Goal: Navigation & Orientation: Find specific page/section

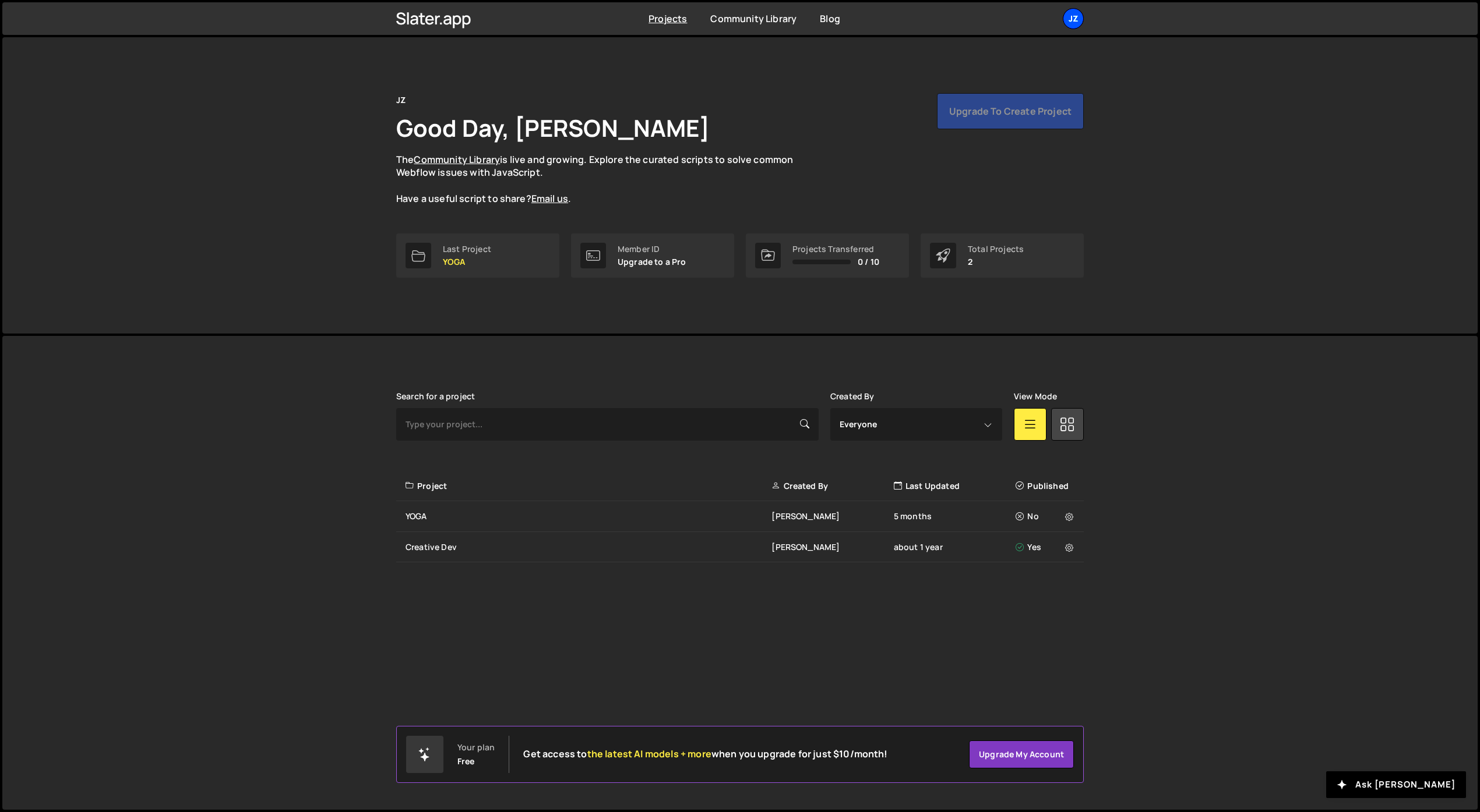
click at [1067, 16] on div "JZ" at bounding box center [1073, 18] width 21 height 21
click at [995, 90] on link "Account" at bounding box center [1011, 88] width 145 height 21
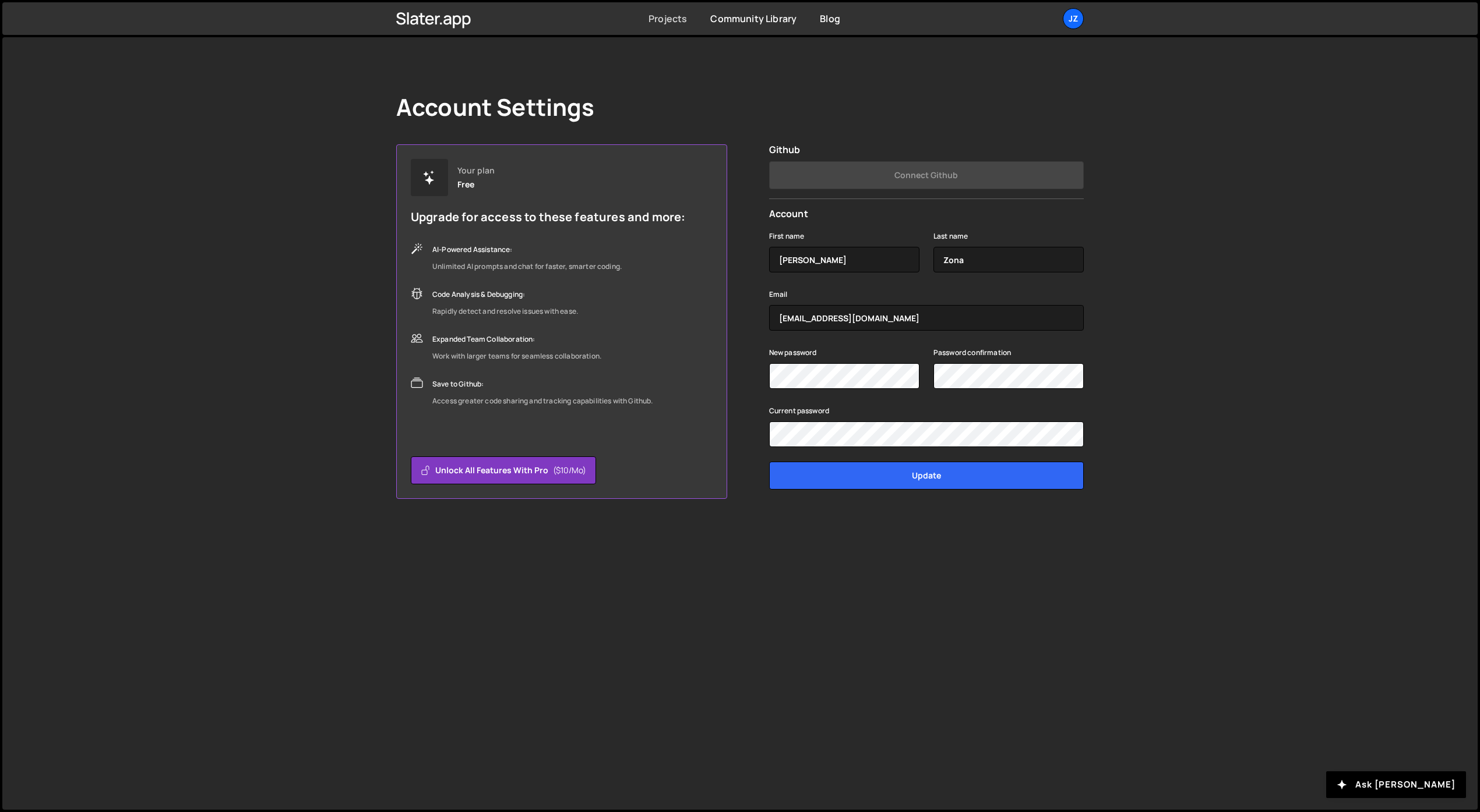
click at [671, 20] on link "Projects" at bounding box center [668, 19] width 39 height 13
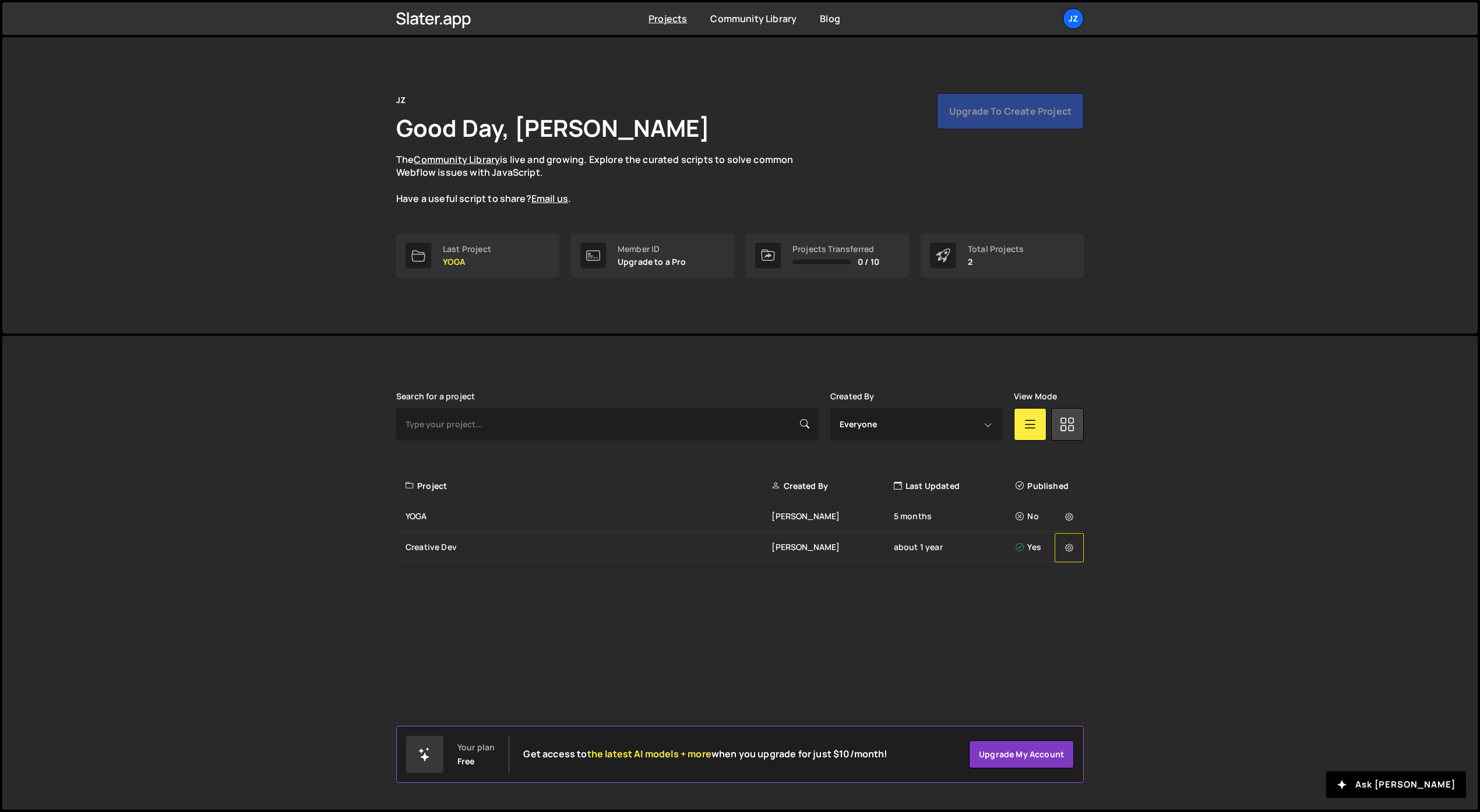
click at [1073, 551] on icon at bounding box center [1068, 548] width 8 height 11
click at [1138, 523] on div "Slater is designed for desktop use. Please use a larger screen to access the fu…" at bounding box center [740, 572] width 1475 height 474
click at [834, 23] on link "Blog" at bounding box center [830, 19] width 21 height 13
click at [837, 21] on link "Blog" at bounding box center [830, 19] width 21 height 13
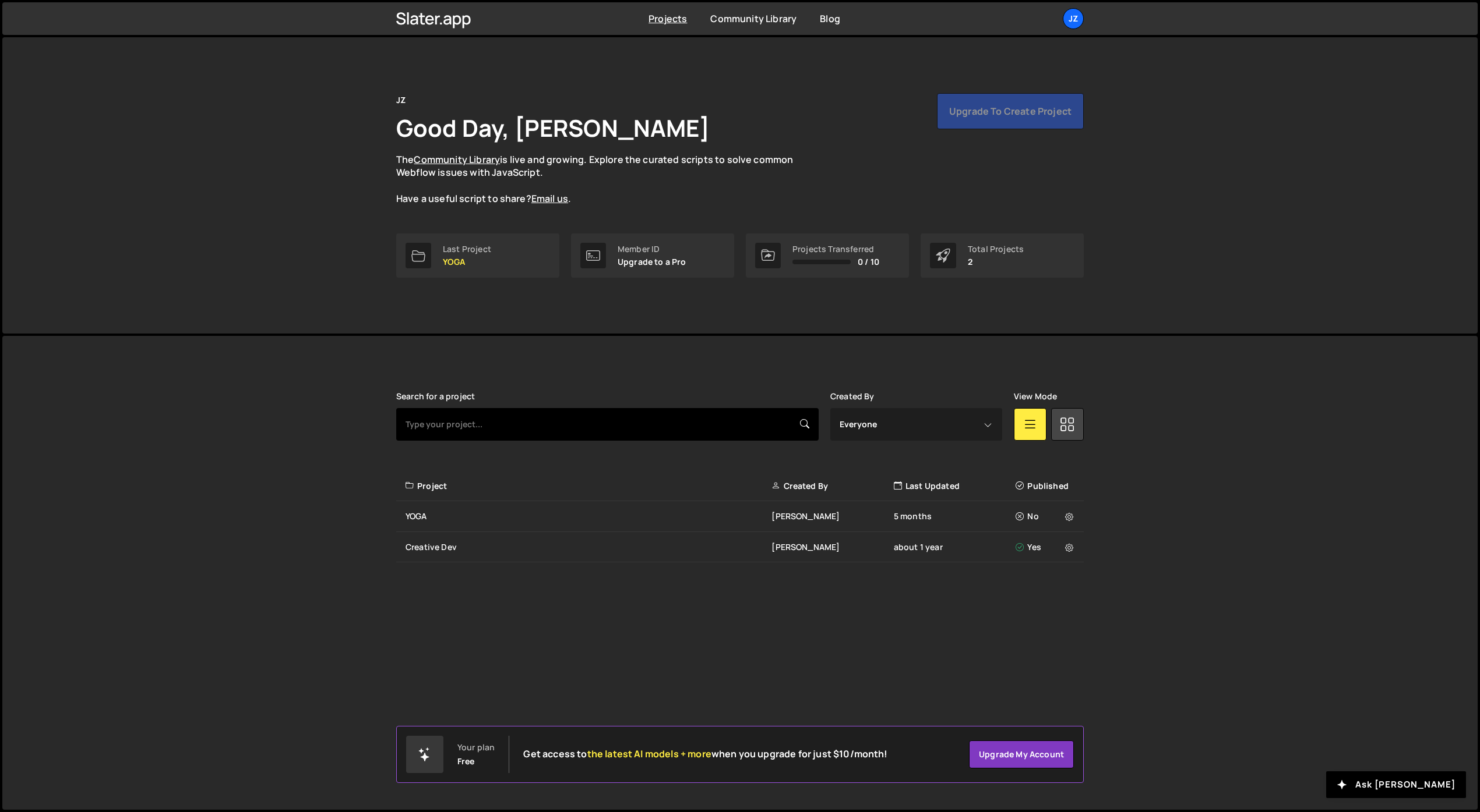
click at [510, 422] on input "text" at bounding box center [607, 425] width 422 height 33
type input "new"
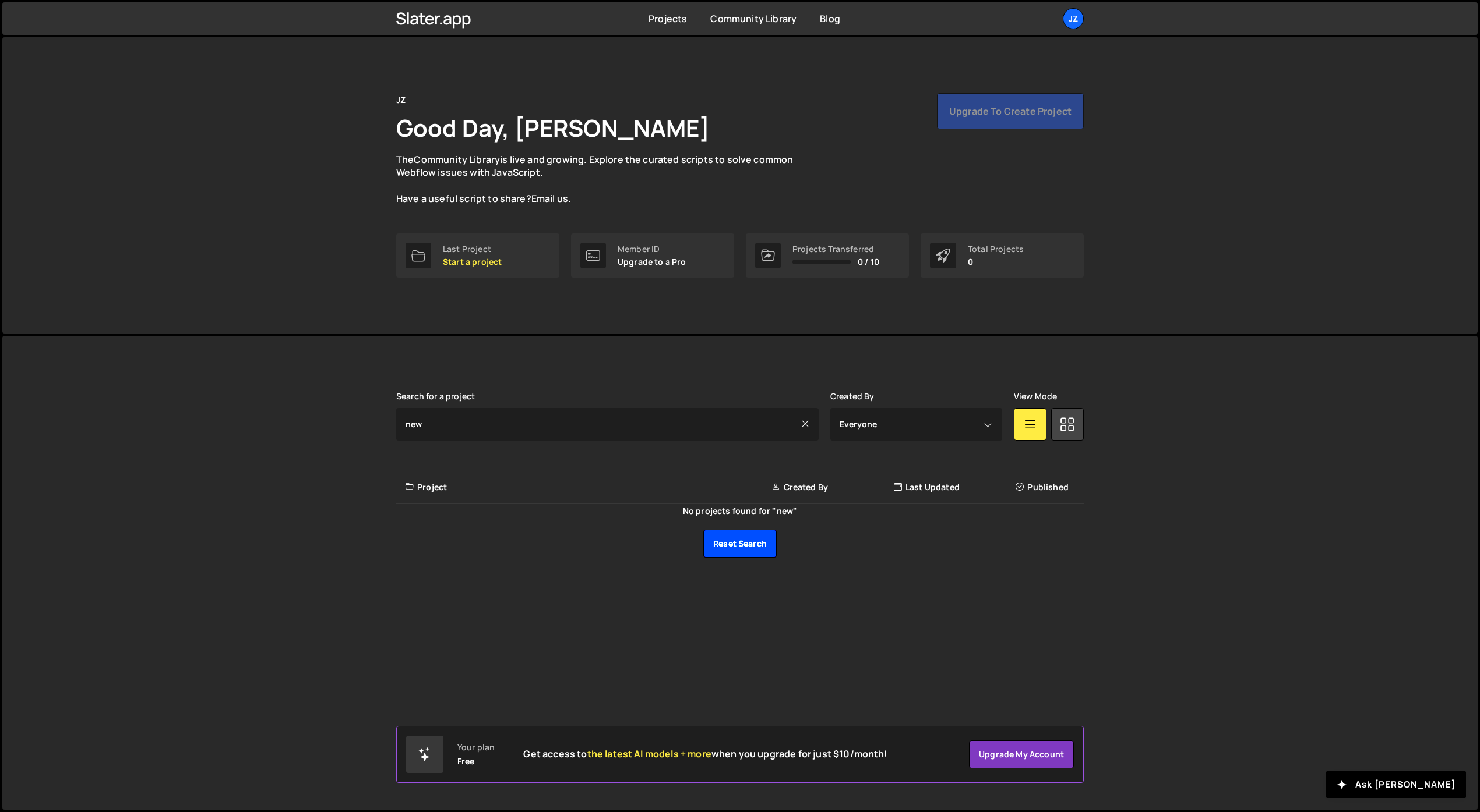
click at [738, 542] on link "Reset search" at bounding box center [740, 543] width 73 height 28
click at [432, 23] on icon at bounding box center [429, 19] width 9 height 9
click at [1070, 10] on div "JZ" at bounding box center [1073, 18] width 21 height 21
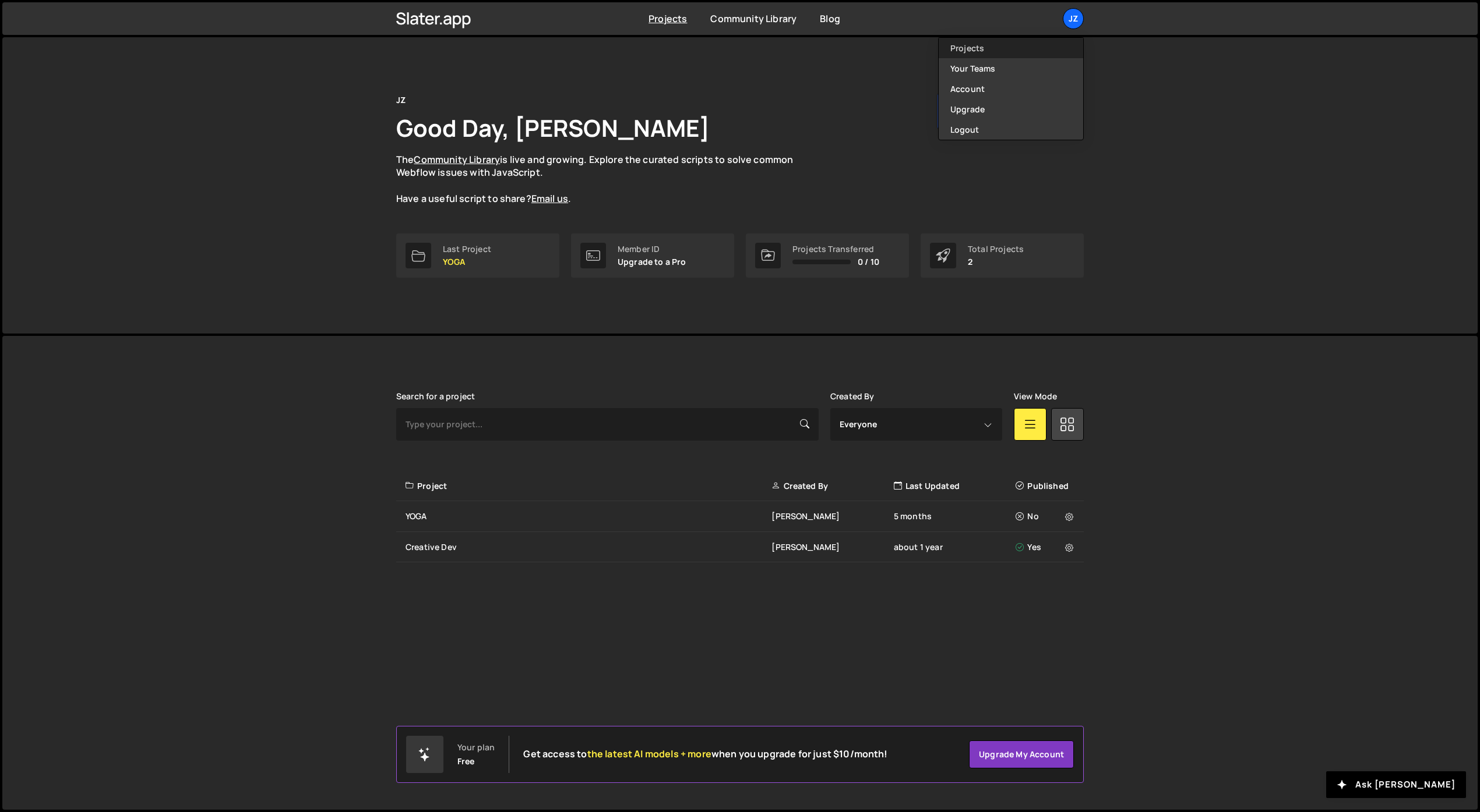
click at [979, 56] on link "Projects" at bounding box center [1011, 48] width 145 height 21
click at [463, 250] on div "Last Project" at bounding box center [467, 249] width 49 height 9
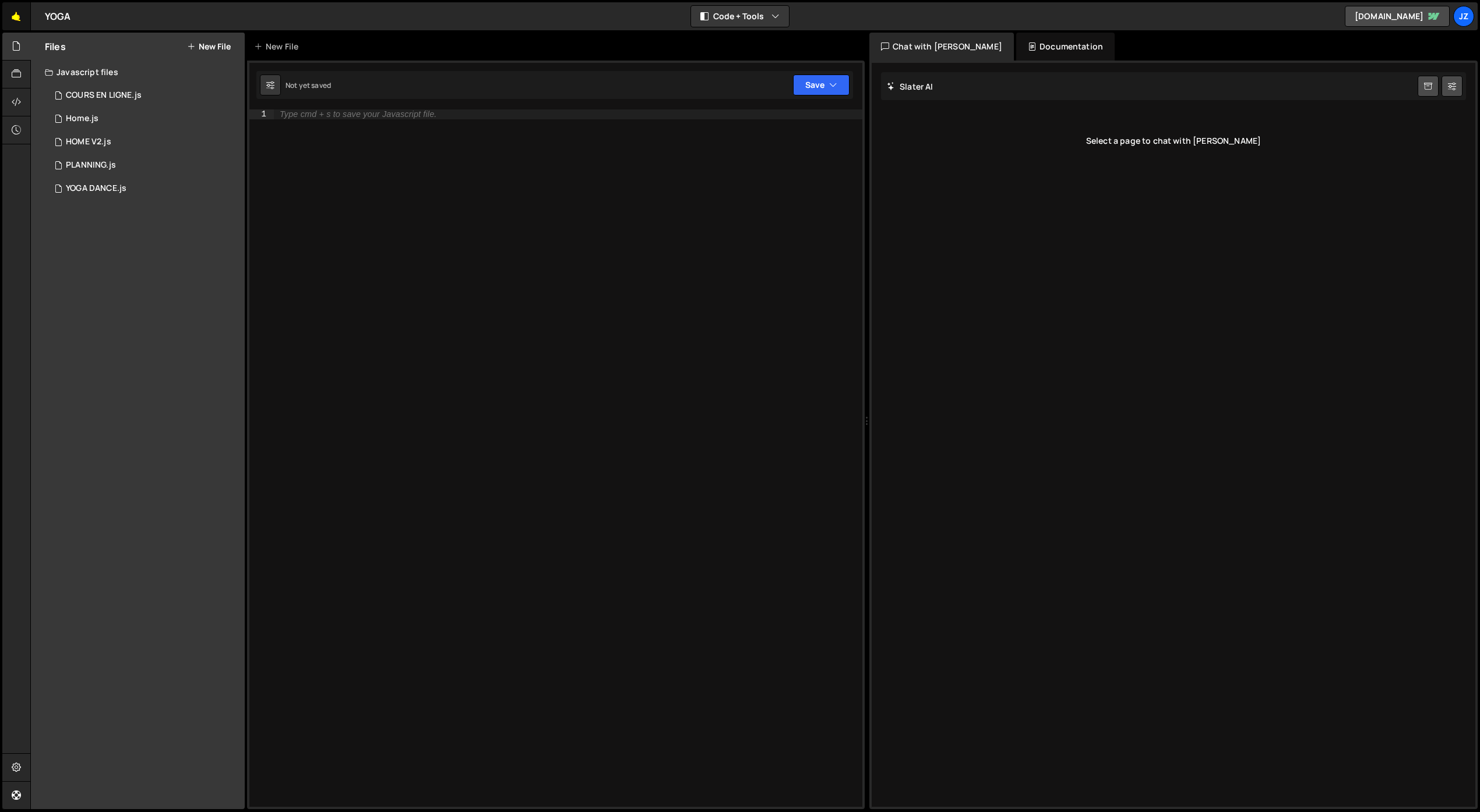
click at [14, 22] on link "🤙" at bounding box center [16, 16] width 29 height 28
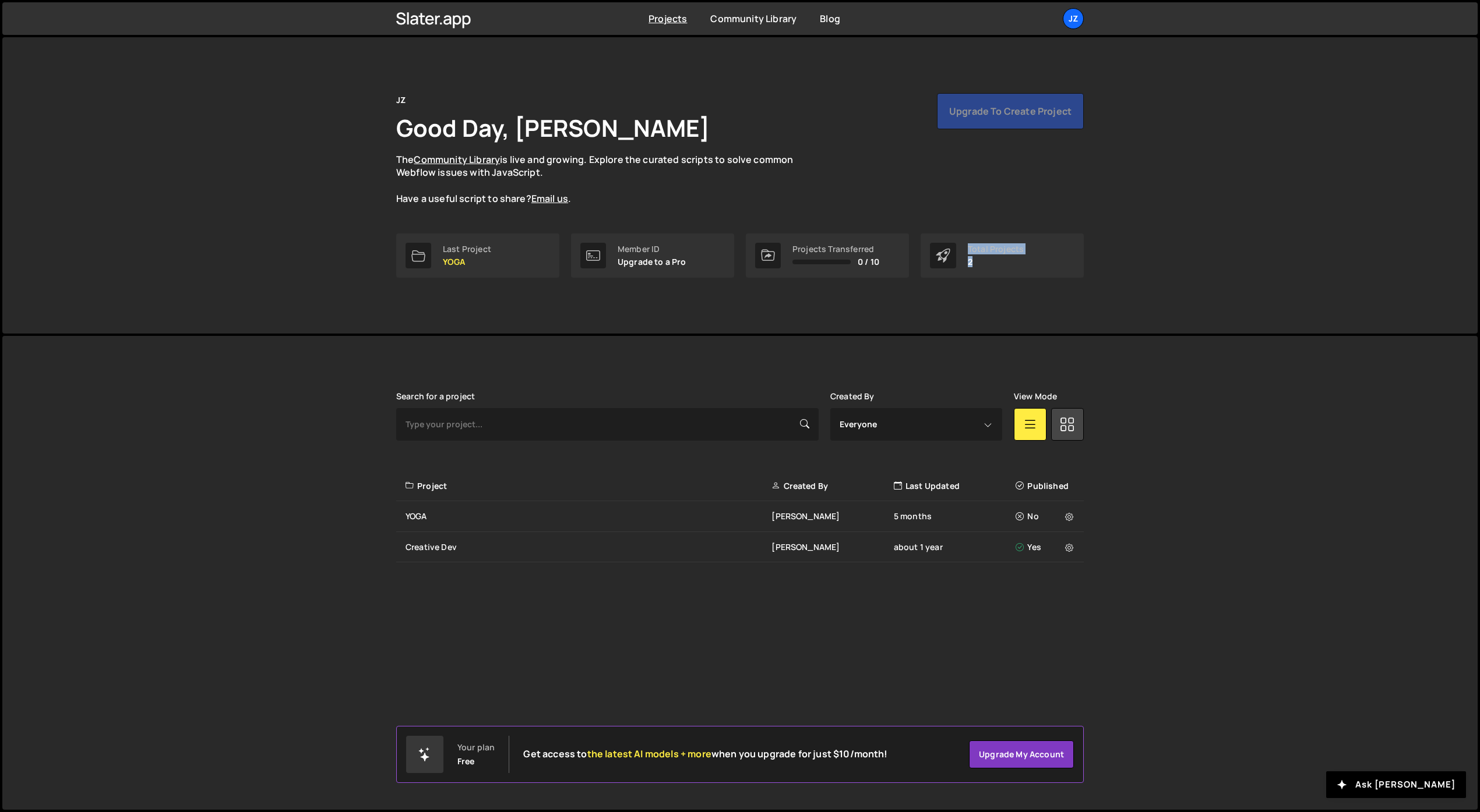
drag, startPoint x: 966, startPoint y: 248, endPoint x: 970, endPoint y: 264, distance: 16.5
click at [976, 262] on div "Total Projects 2" at bounding box center [1002, 256] width 163 height 44
click at [951, 260] on div at bounding box center [943, 256] width 26 height 26
click at [969, 262] on p "2" at bounding box center [996, 262] width 56 height 9
click at [1076, 431] on link at bounding box center [1068, 425] width 33 height 33
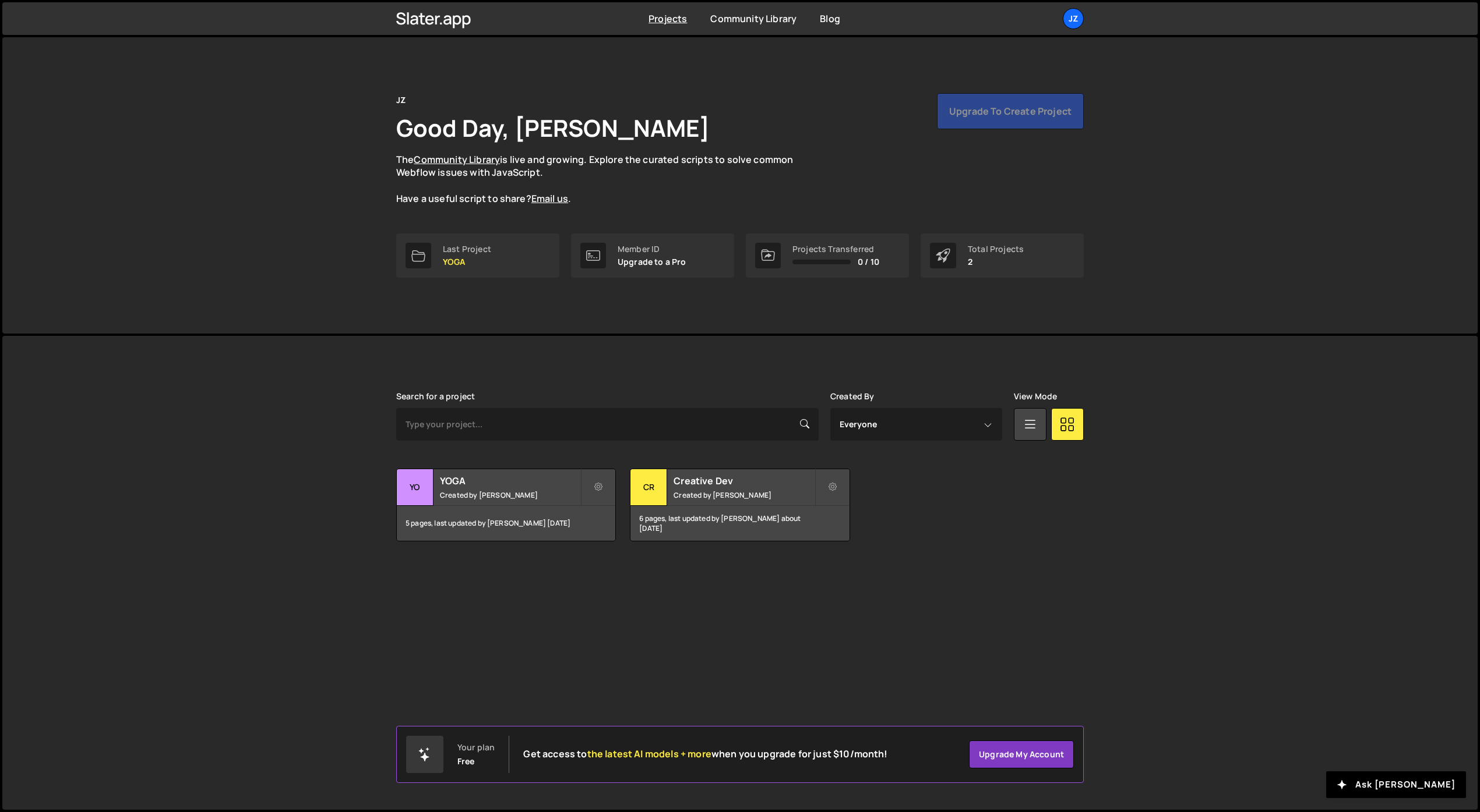
click at [987, 113] on div "Upgrade to create project" at bounding box center [1010, 111] width 147 height 36
click at [988, 113] on div "Upgrade to create project" at bounding box center [1010, 111] width 147 height 36
click at [754, 20] on link "Community Library" at bounding box center [753, 19] width 86 height 13
click at [437, 21] on icon at bounding box center [433, 19] width 75 height 20
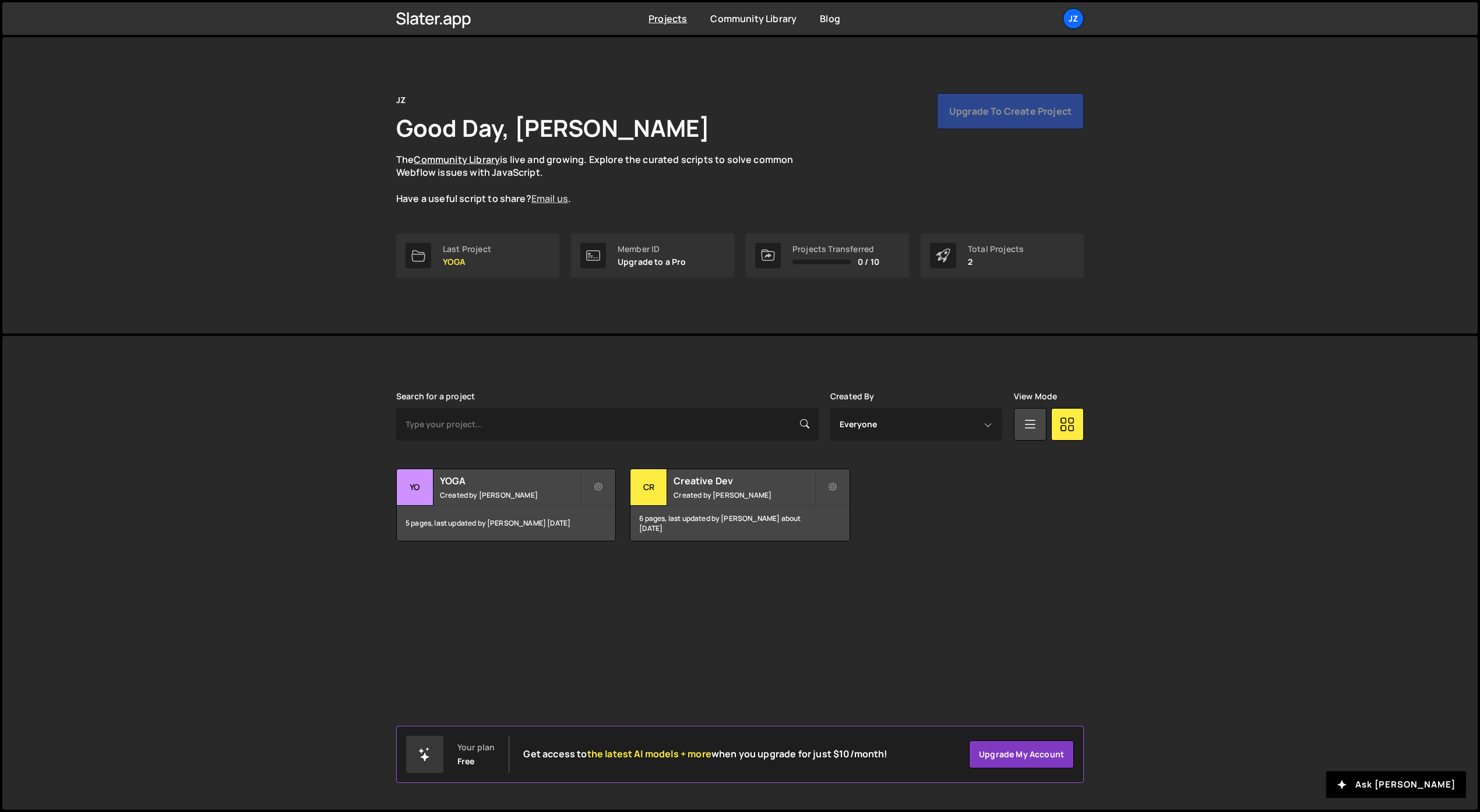
click at [555, 198] on link "Email us" at bounding box center [549, 199] width 36 height 13
